Goal: Use online tool/utility

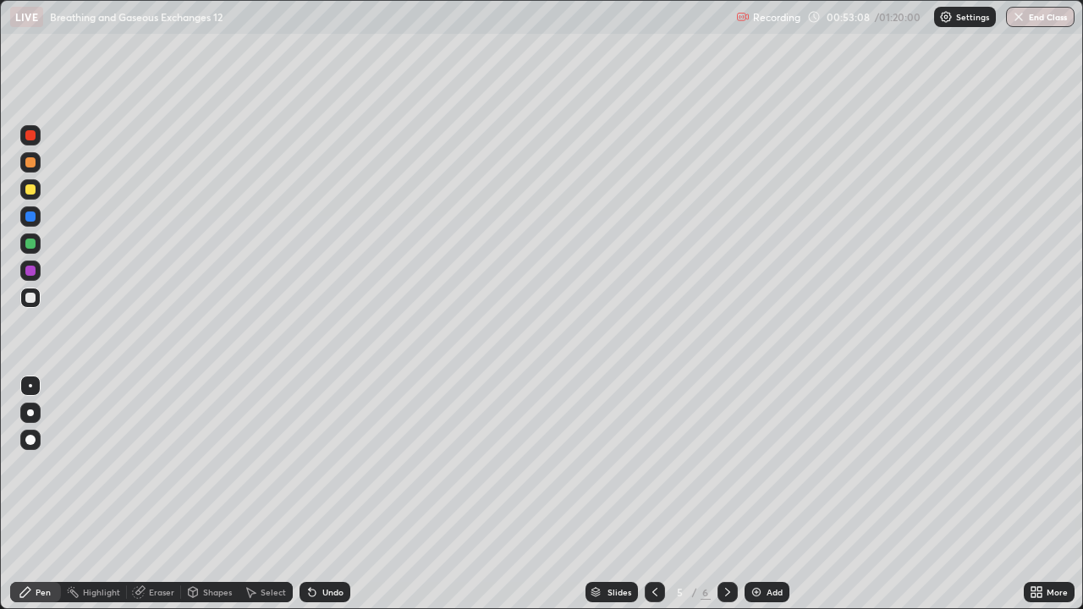
scroll to position [609, 1083]
click at [336, 596] on div "Undo" at bounding box center [332, 592] width 21 height 8
click at [339, 589] on div "Undo" at bounding box center [332, 592] width 21 height 8
click at [163, 595] on div "Eraser" at bounding box center [161, 592] width 25 height 8
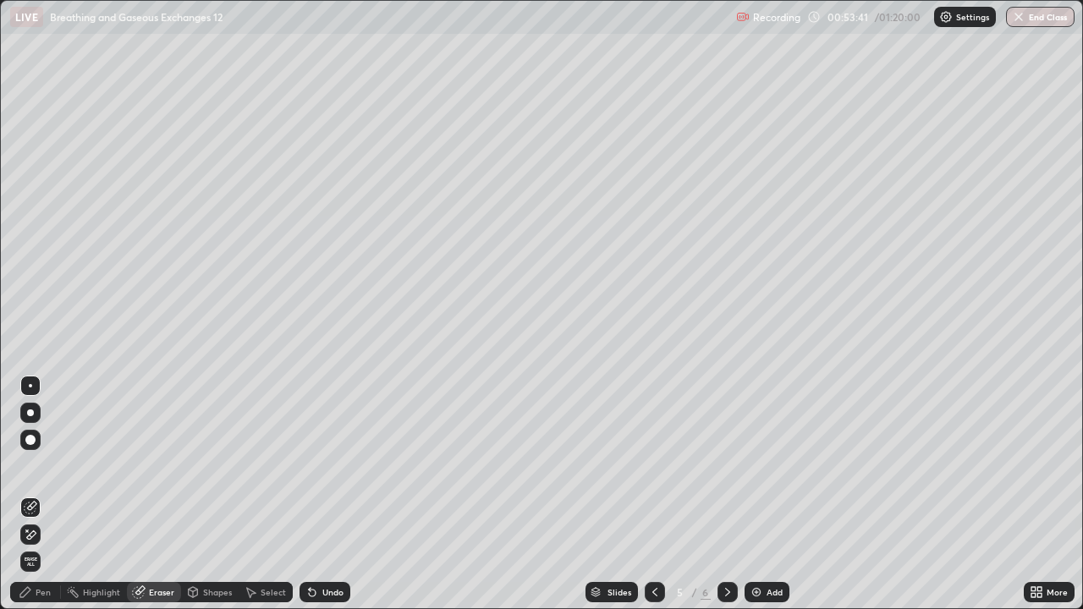
click at [47, 593] on div "Pen" at bounding box center [43, 592] width 15 height 8
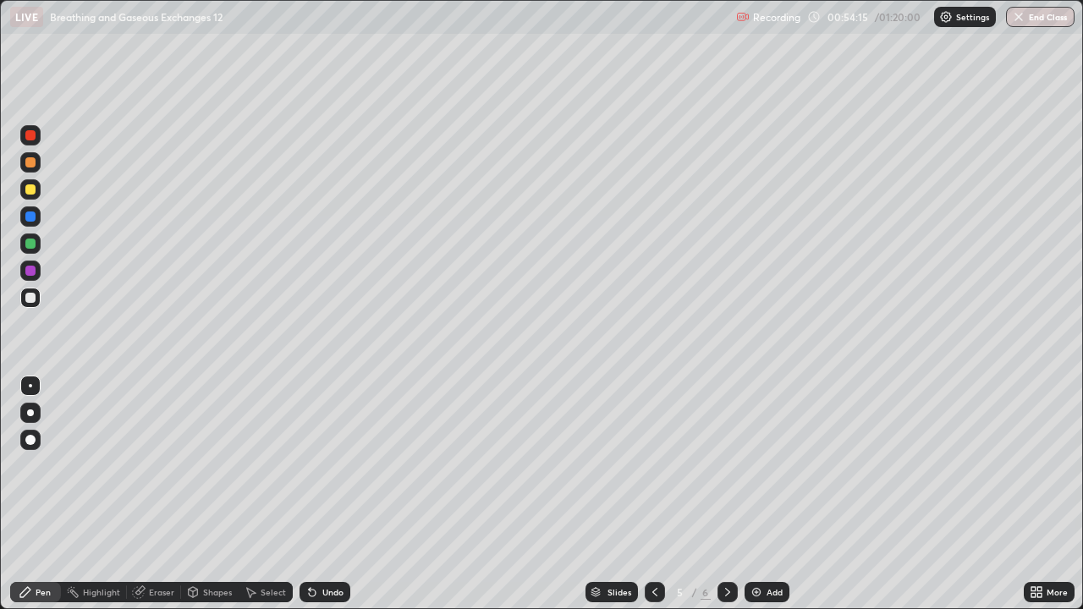
click at [209, 592] on div "Shapes" at bounding box center [217, 592] width 29 height 8
click at [159, 592] on div "Eraser" at bounding box center [161, 592] width 25 height 8
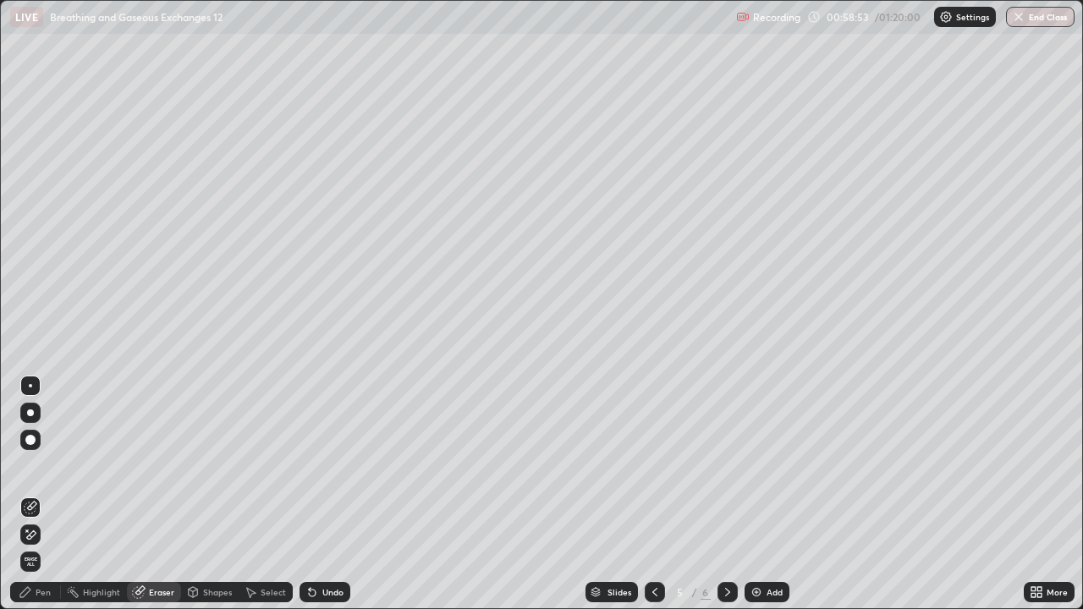
click at [39, 592] on div "Pen" at bounding box center [43, 592] width 15 height 8
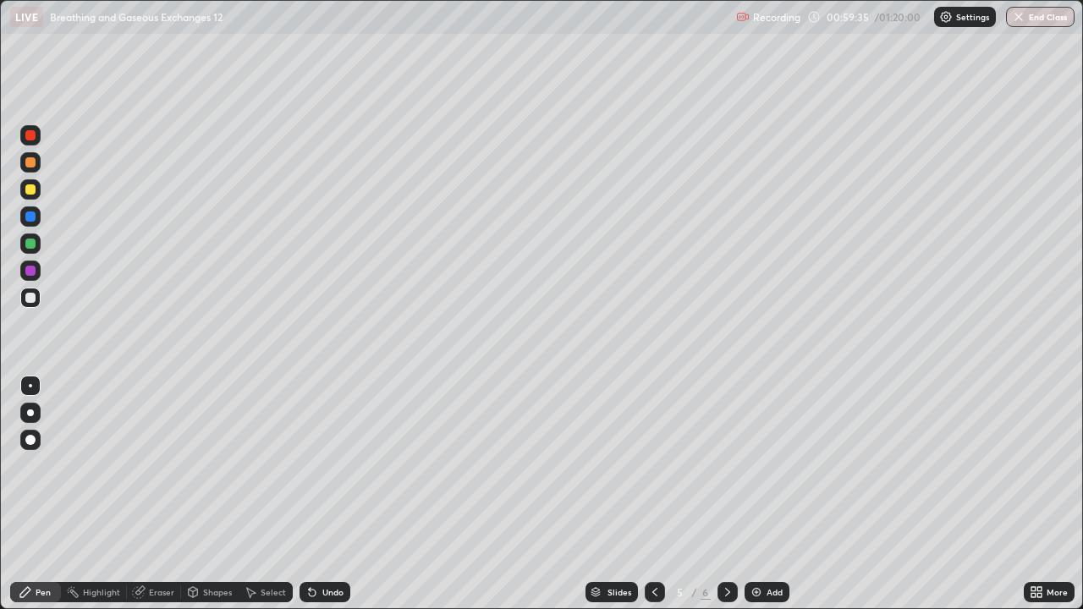
click at [151, 590] on div "Eraser" at bounding box center [161, 592] width 25 height 8
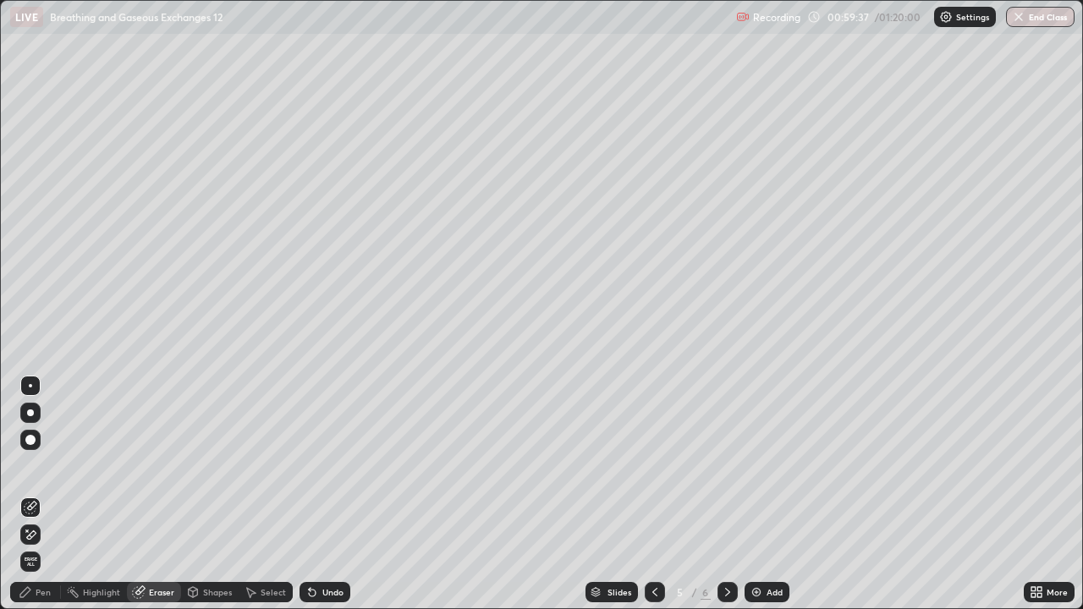
click at [39, 598] on div "Pen" at bounding box center [35, 592] width 51 height 20
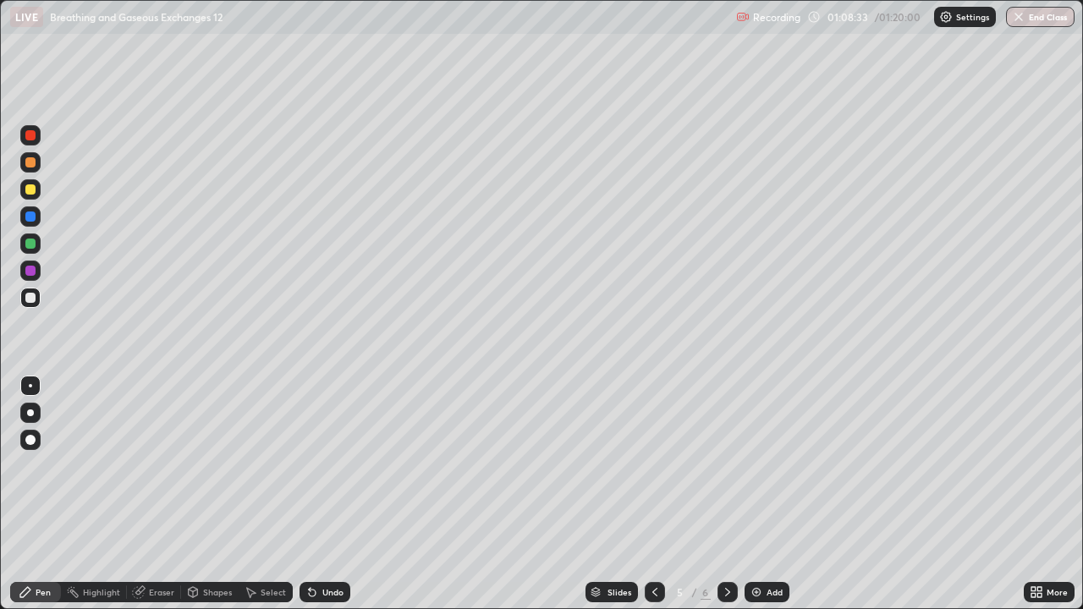
click at [166, 590] on div "Eraser" at bounding box center [161, 592] width 25 height 8
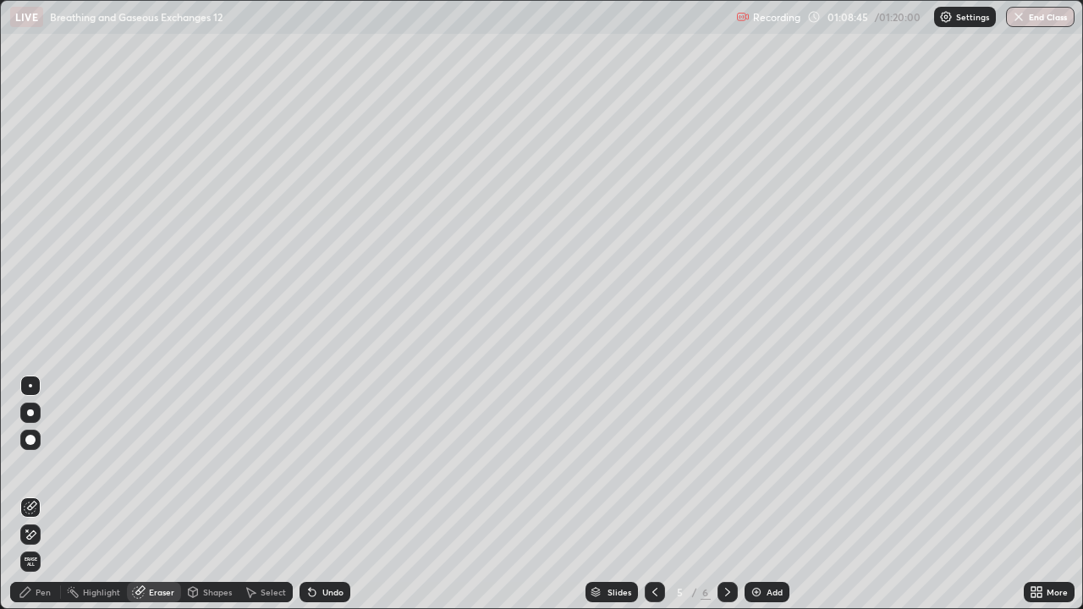
click at [45, 598] on div "Pen" at bounding box center [35, 592] width 51 height 20
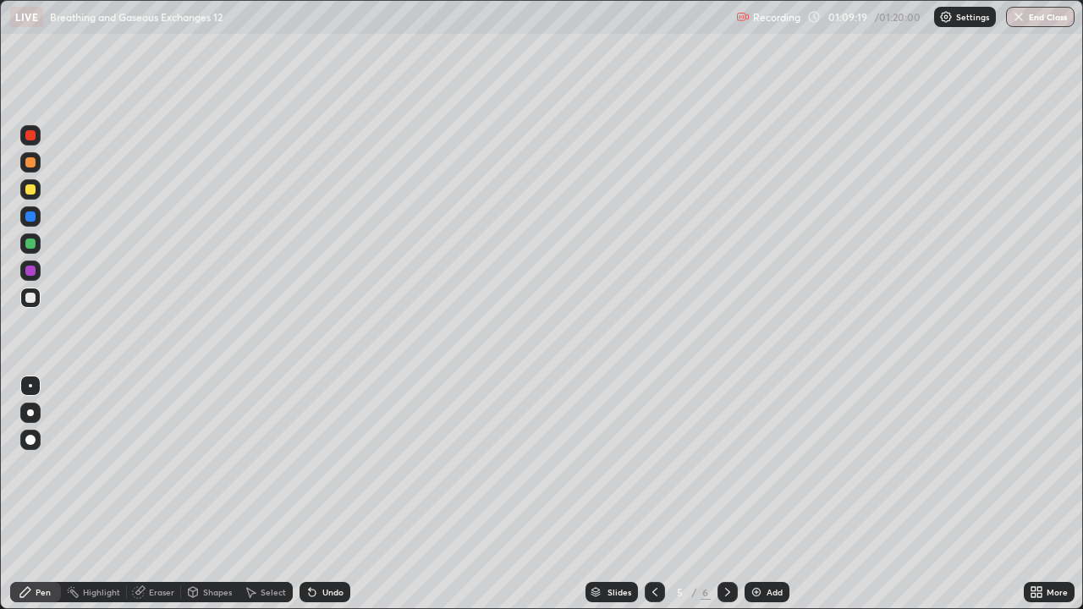
click at [1038, 19] on button "End Class" at bounding box center [1040, 17] width 69 height 20
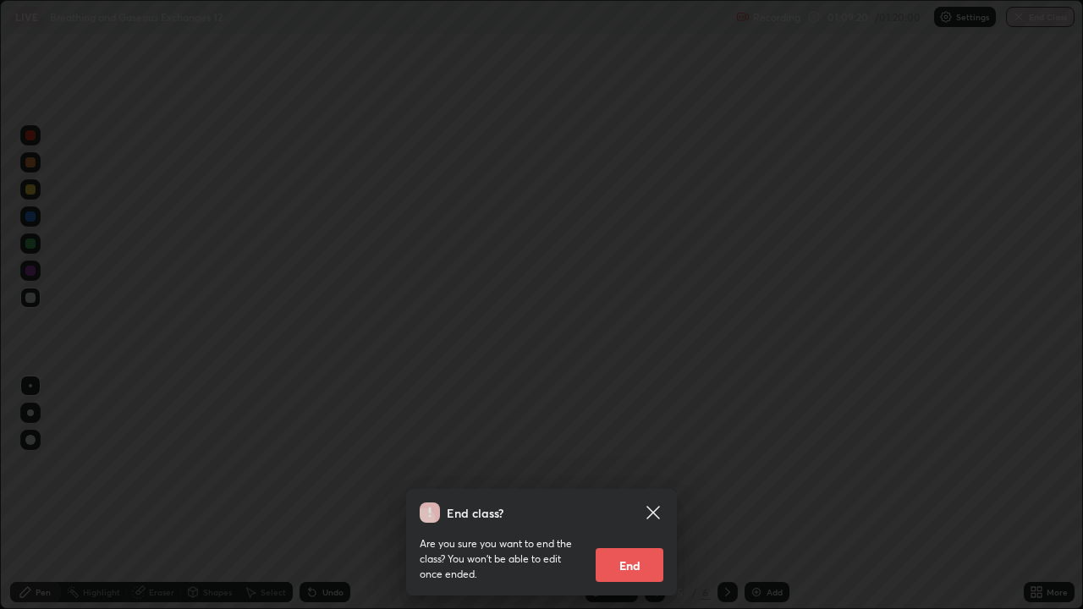
click at [642, 560] on button "End" at bounding box center [630, 565] width 68 height 34
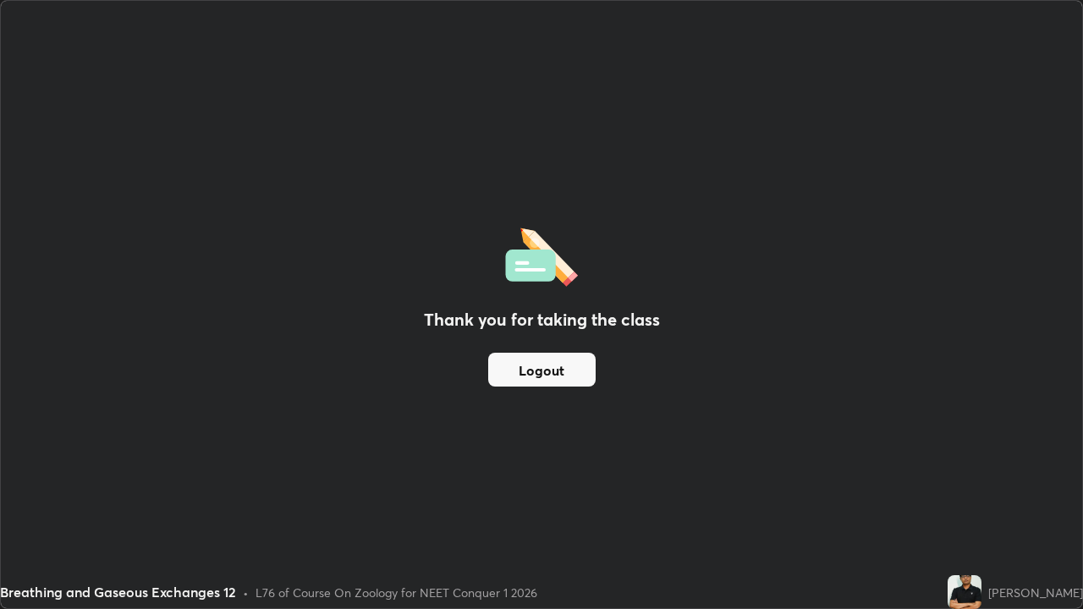
click at [559, 378] on button "Logout" at bounding box center [541, 370] width 107 height 34
